Goal: Find specific page/section: Find specific page/section

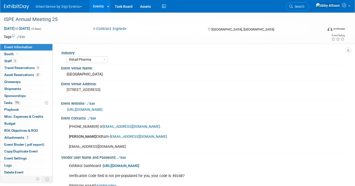
select select "Retail Pharma"
drag, startPoint x: 0, startPoint y: 0, endPoint x: 307, endPoint y: 7, distance: 306.6
click at [293, 7] on icon at bounding box center [291, 7] width 4 height 4
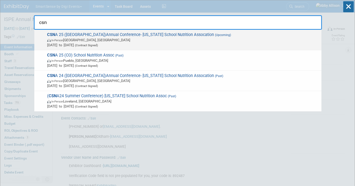
type input "csn"
click at [95, 37] on span "CSN A 25 ([GEOGRAPHIC_DATA])Annual Conference- [US_STATE] School Nutrition Asso…" at bounding box center [182, 39] width 273 height 15
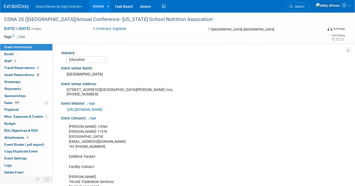
select select "Education"
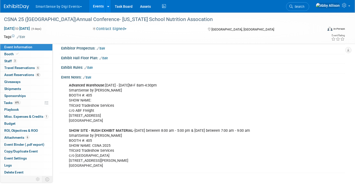
scroll to position [344, 0]
